Goal: Task Accomplishment & Management: Manage account settings

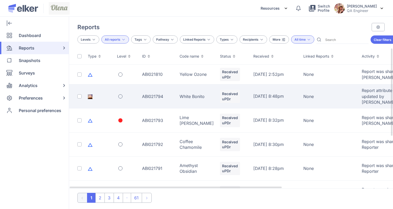
click at [172, 94] on div "ABI021794" at bounding box center [157, 97] width 31 height 6
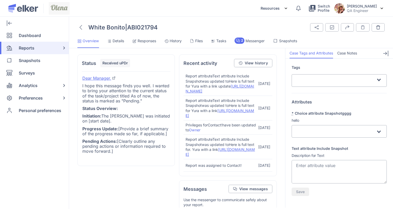
click at [198, 42] on span "Files" at bounding box center [199, 40] width 8 height 5
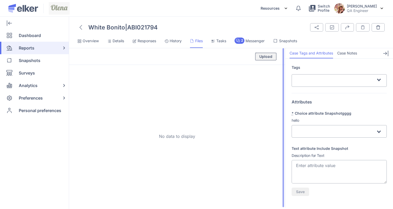
click at [263, 57] on button "Upload" at bounding box center [266, 56] width 22 height 8
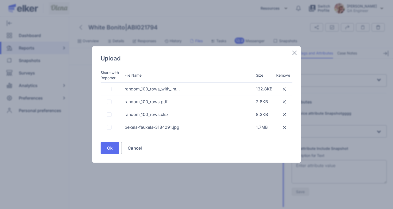
click at [109, 87] on span at bounding box center [109, 89] width 5 height 5
click at [107, 89] on input "checkbox" at bounding box center [107, 89] width 0 height 0
click at [109, 98] on td at bounding box center [113, 101] width 24 height 13
click at [108, 103] on span at bounding box center [109, 102] width 5 height 5
click at [107, 102] on input "checkbox" at bounding box center [107, 102] width 0 height 0
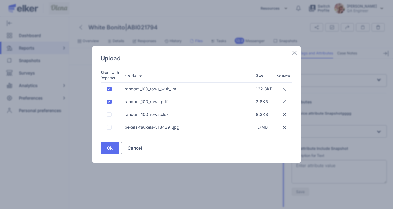
click at [109, 114] on span at bounding box center [109, 114] width 5 height 5
click at [107, 114] on input "checkbox" at bounding box center [107, 114] width 0 height 0
click at [109, 128] on span at bounding box center [109, 127] width 5 height 5
click at [107, 127] on input "checkbox" at bounding box center [107, 127] width 0 height 0
click at [110, 149] on span "Ok" at bounding box center [109, 148] width 5 height 4
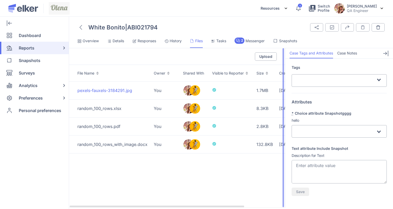
click at [116, 91] on div "pexels-fauxels-3184291.jpg" at bounding box center [112, 91] width 70 height 6
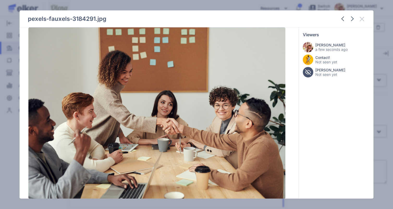
click at [360, 17] on icon at bounding box center [362, 19] width 6 height 6
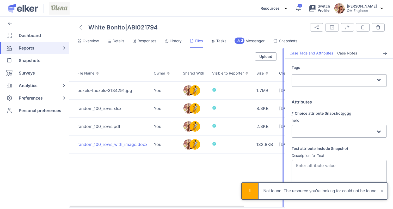
click at [90, 144] on div "random_100_rows_with_image.docx" at bounding box center [112, 144] width 70 height 6
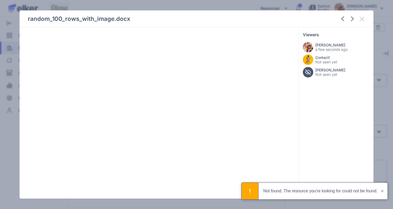
click at [362, 18] on icon at bounding box center [362, 19] width 4 height 4
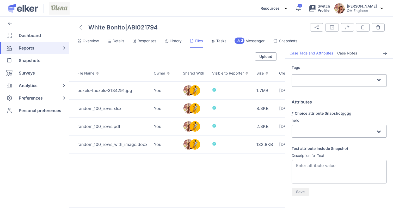
click at [78, 27] on div at bounding box center [80, 27] width 7 height 9
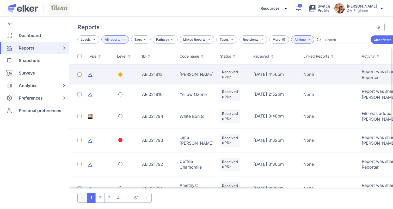
click at [182, 75] on div "[PERSON_NAME]" at bounding box center [197, 74] width 34 height 6
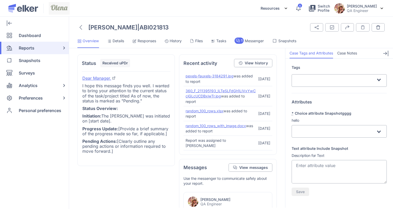
click at [118, 39] on span "Details" at bounding box center [118, 40] width 11 height 5
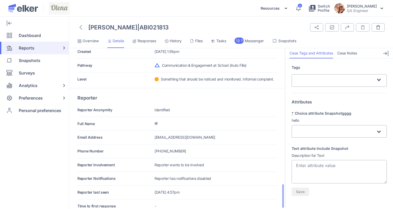
scroll to position [144, 0]
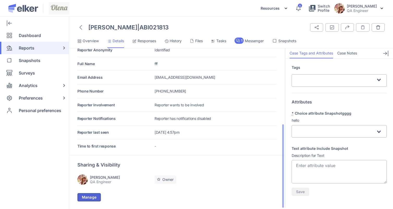
click at [94, 198] on span "Manage" at bounding box center [89, 197] width 15 height 4
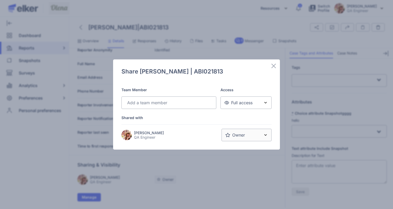
click at [146, 108] on div "Loading..." at bounding box center [168, 102] width 95 height 13
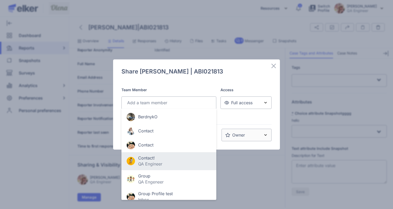
click at [137, 157] on div "Contact! QA Engineer" at bounding box center [169, 161] width 84 height 12
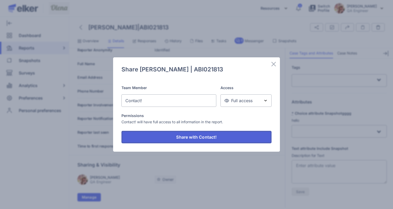
click at [187, 137] on span "Share with Contact!" at bounding box center [196, 137] width 40 height 4
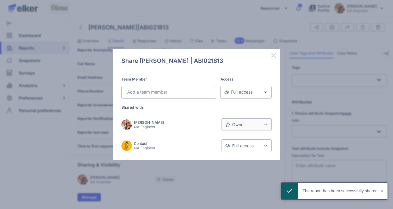
click at [275, 54] on icon at bounding box center [273, 55] width 4 height 4
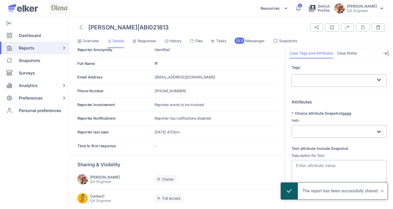
click at [177, 42] on span "History" at bounding box center [176, 40] width 12 height 5
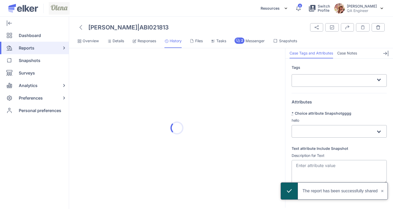
click at [203, 39] on span "Files" at bounding box center [199, 40] width 8 height 5
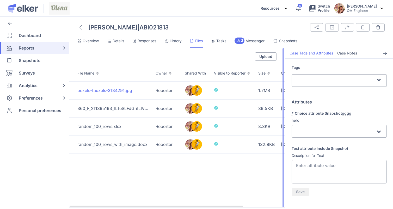
click at [89, 89] on div "pexels-fauxels-3184291.jpg" at bounding box center [113, 91] width 72 height 6
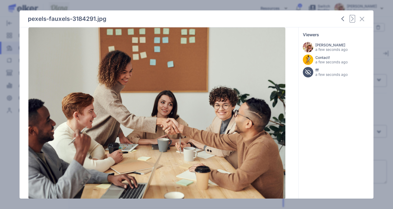
click at [352, 17] on icon "button" at bounding box center [352, 18] width 3 height 5
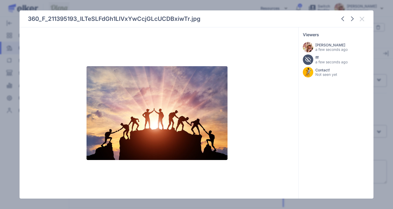
click at [361, 18] on icon at bounding box center [362, 19] width 4 height 4
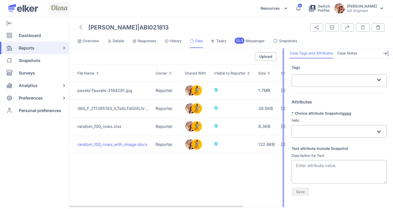
click at [97, 143] on div "random_100_rows_with_image.docx" at bounding box center [113, 144] width 72 height 6
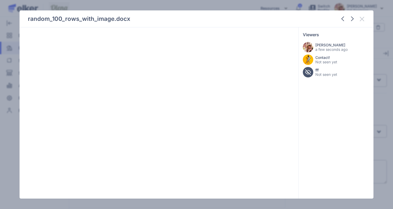
click at [363, 16] on icon at bounding box center [362, 19] width 6 height 6
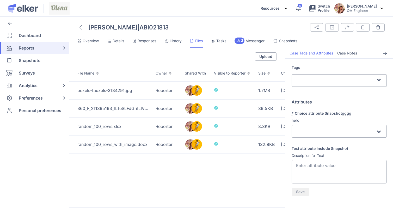
click at [289, 40] on span "Snapshots" at bounding box center [288, 40] width 18 height 5
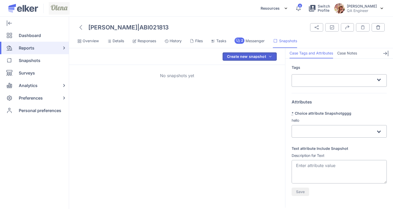
click at [238, 59] on button "Create new snapshot" at bounding box center [249, 56] width 54 height 8
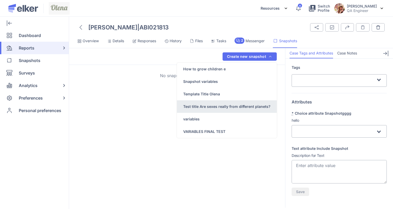
click at [210, 107] on div "Test title Are sexes really from different planets?" at bounding box center [226, 106] width 87 height 5
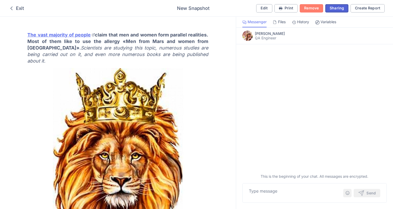
click at [332, 5] on button "Sharing" at bounding box center [336, 8] width 23 height 8
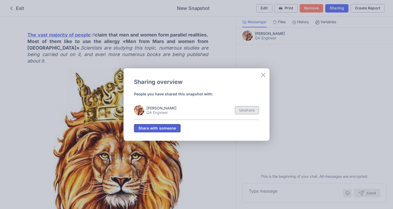
click at [142, 129] on span "Share with someone" at bounding box center [157, 128] width 38 height 4
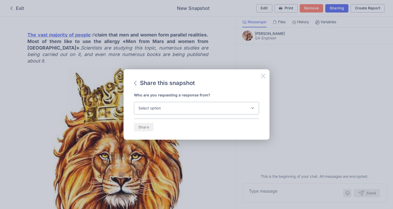
click at [262, 72] on div at bounding box center [263, 75] width 6 height 7
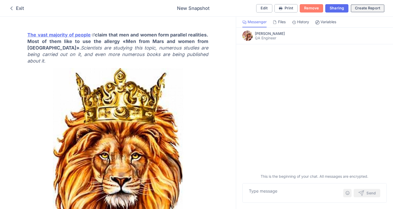
click at [362, 8] on div "Create Report" at bounding box center [367, 8] width 25 height 4
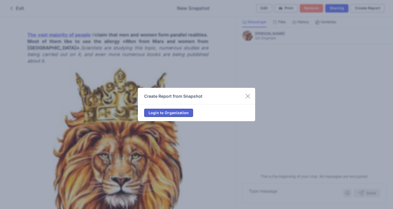
click at [170, 112] on span "Login to Organization" at bounding box center [169, 113] width 40 height 4
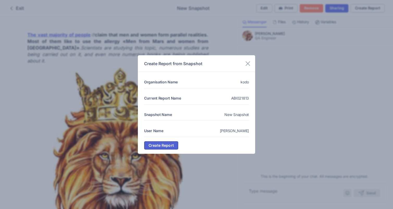
click at [161, 144] on span "Create Report" at bounding box center [161, 146] width 25 height 4
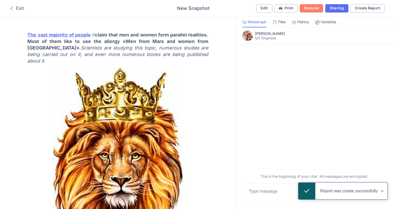
click at [15, 11] on div "Exit" at bounding box center [16, 8] width 16 height 6
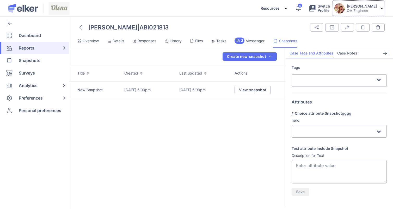
click at [359, 10] on p "QA Engineer" at bounding box center [362, 10] width 30 height 4
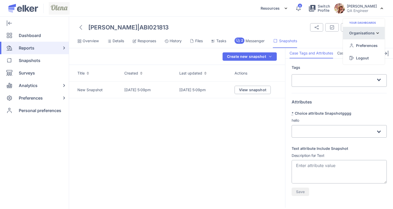
click at [360, 30] on div "Organisations" at bounding box center [362, 32] width 26 height 5
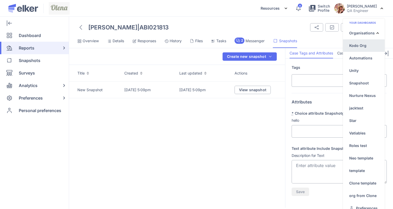
click at [357, 45] on div "Kodo Org" at bounding box center [357, 45] width 17 height 5
